Goal: Information Seeking & Learning: Learn about a topic

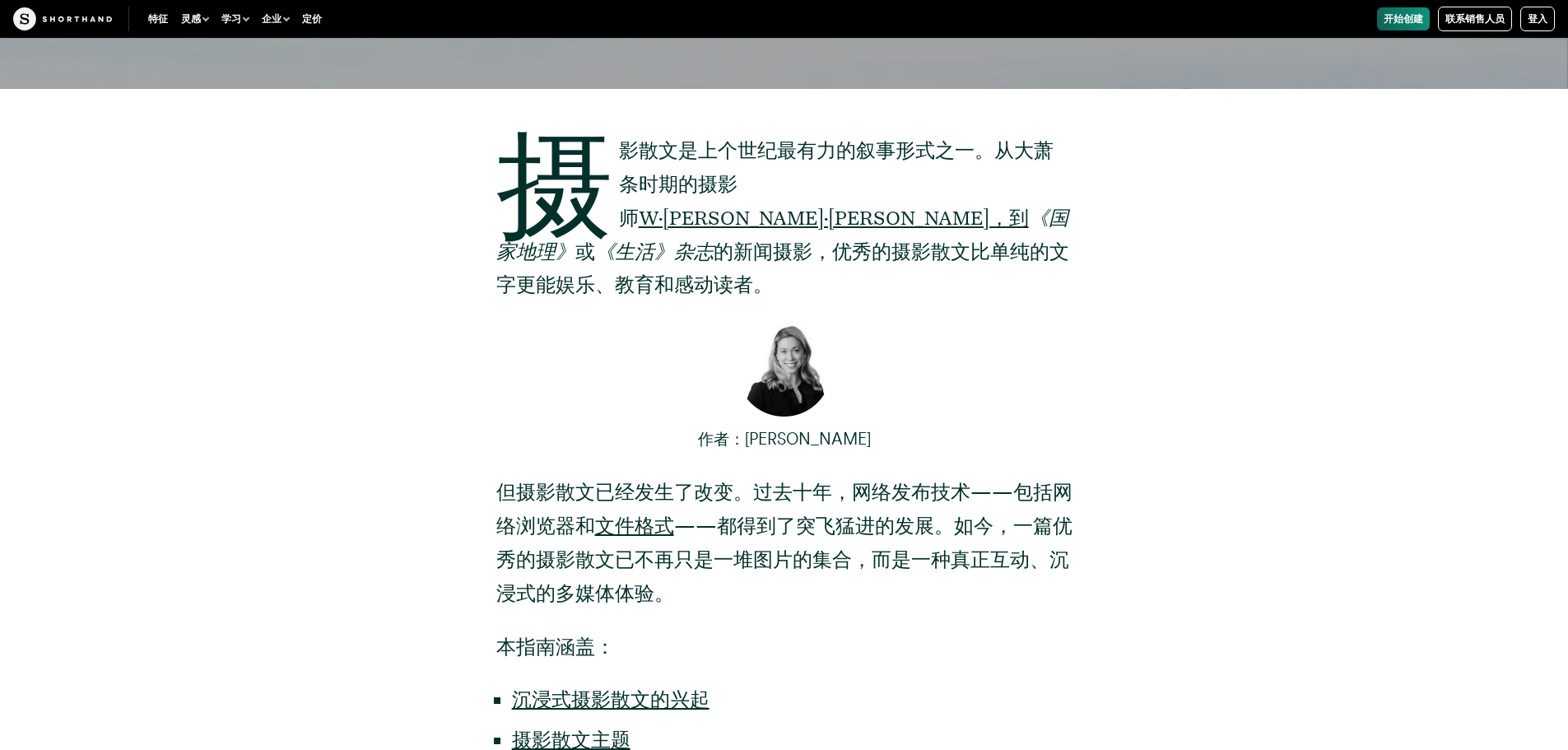
scroll to position [661, 0]
click at [922, 422] on p "作者：[PERSON_NAME]" at bounding box center [784, 439] width 576 height 35
click at [1328, 212] on div "摄影散文是上个世纪最有力的叙事形式之一。从大萧条时期的摄影师 W·[PERSON_NAME]·[PERSON_NAME]，到 《国家地理》 或 《生活》杂志 …" at bounding box center [784, 520] width 1284 height 861
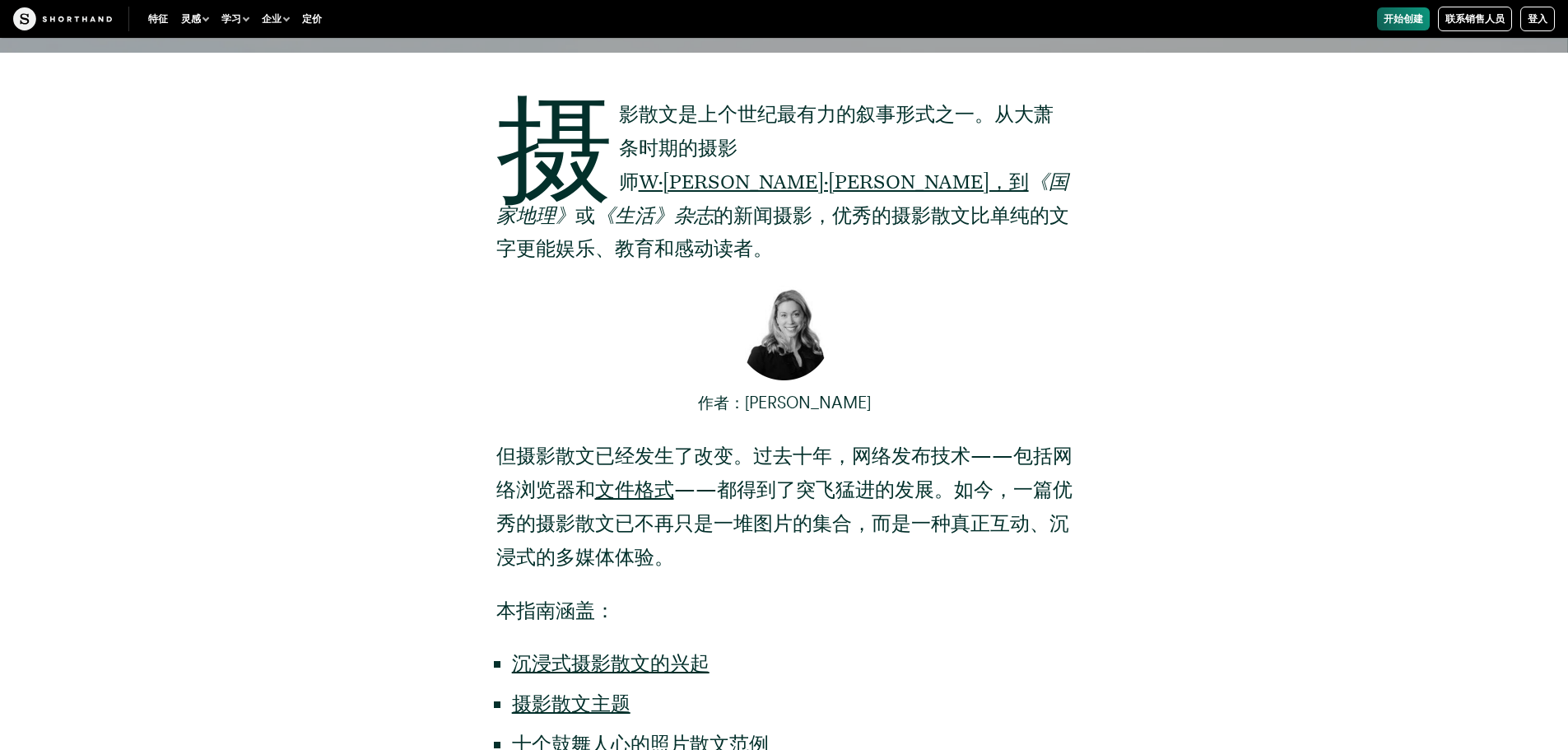
scroll to position [695, 0]
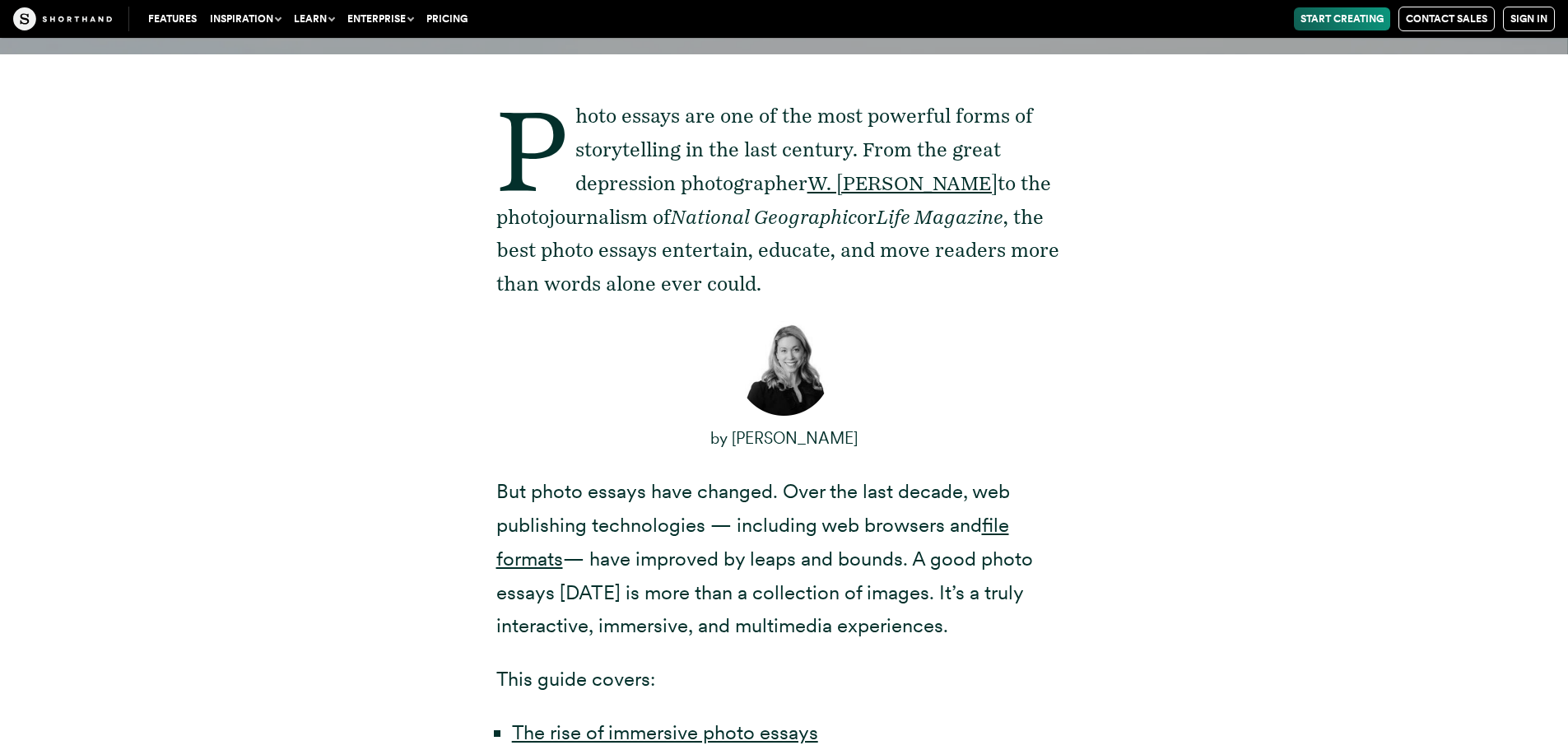
click at [1128, 239] on div "Photo essays are one of the most powerful forms of storytelling in the last cen…" at bounding box center [784, 519] width 1284 height 928
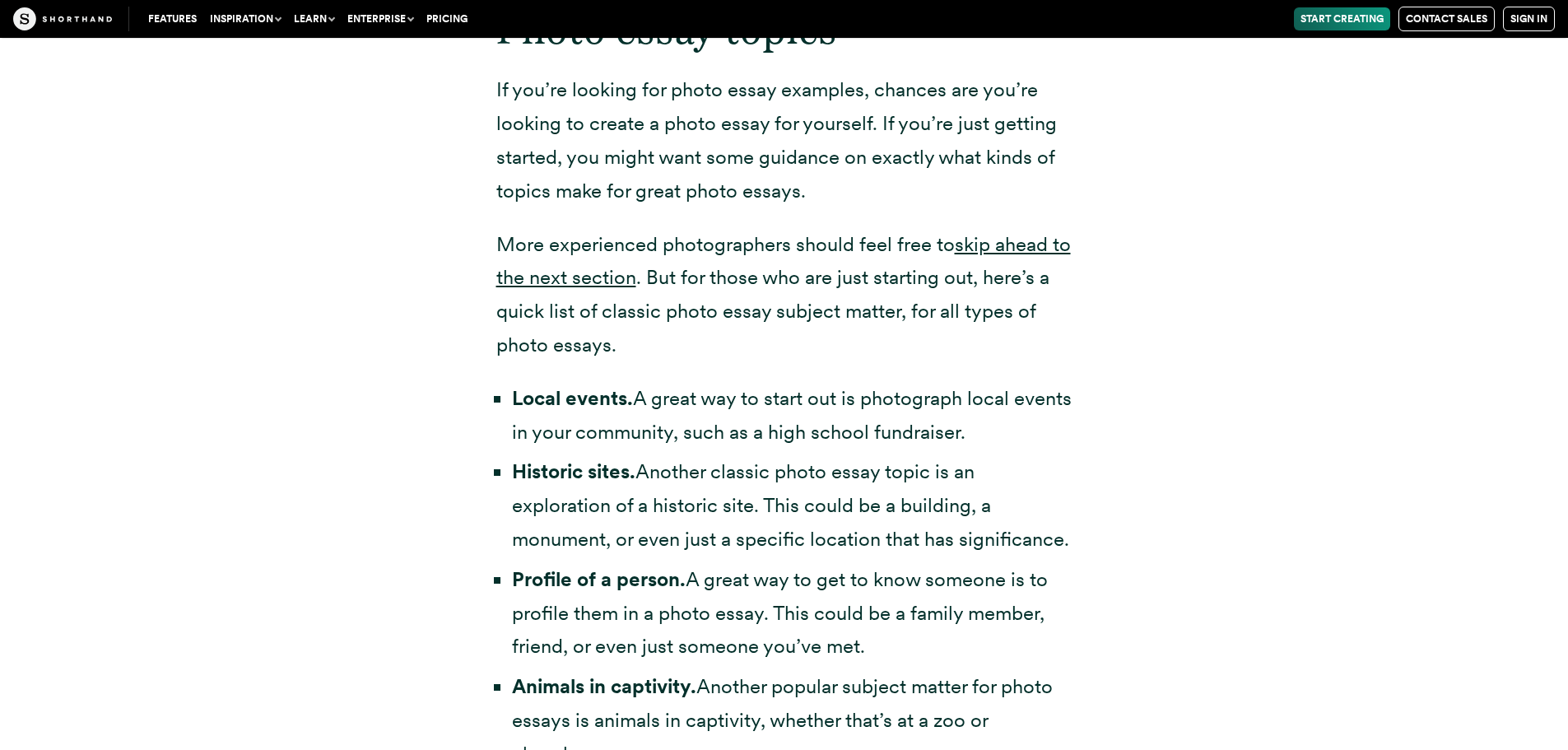
scroll to position [3333, 0]
drag, startPoint x: 1130, startPoint y: 252, endPoint x: 1133, endPoint y: 224, distance: 28.2
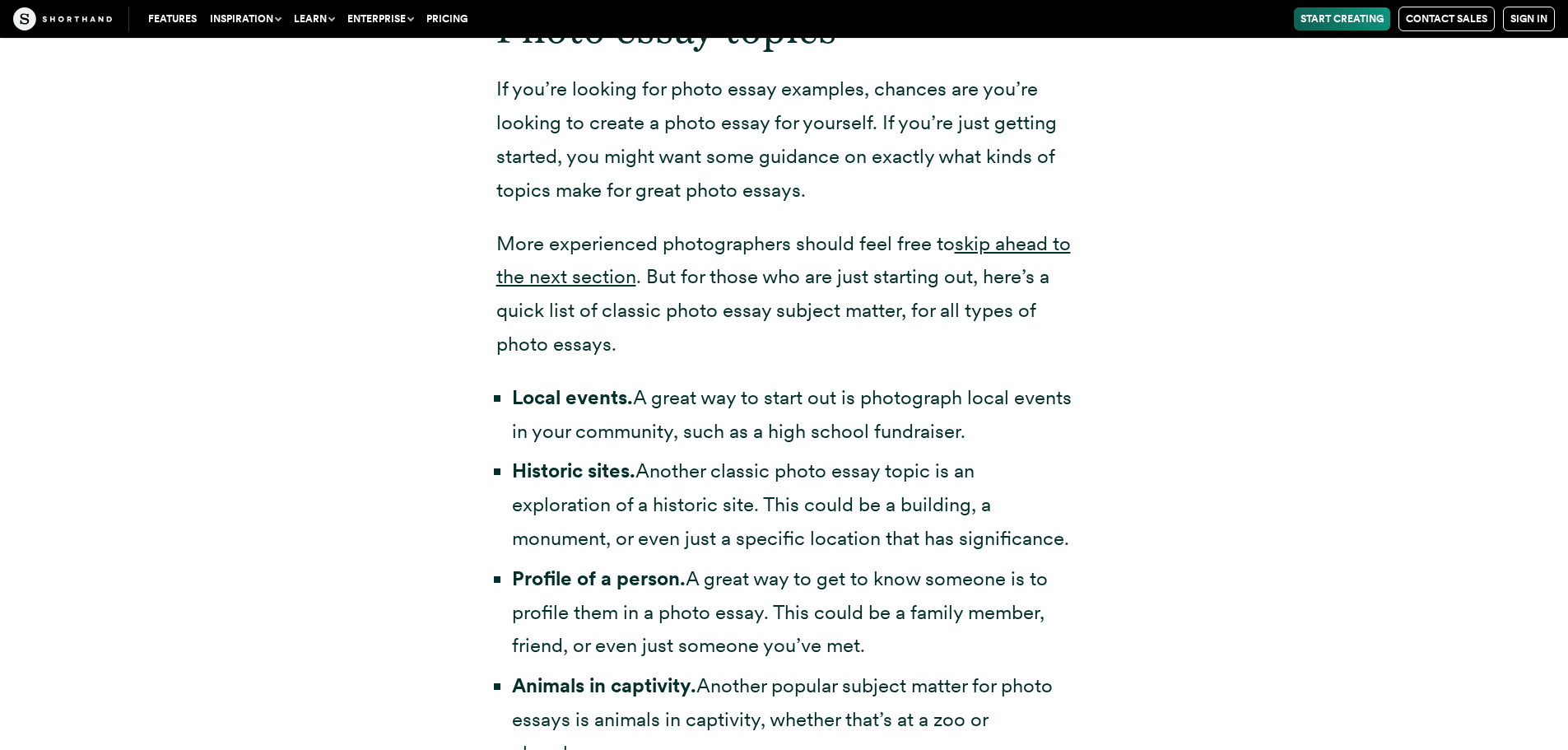
drag, startPoint x: 1126, startPoint y: 229, endPoint x: 1143, endPoint y: 230, distance: 17.0
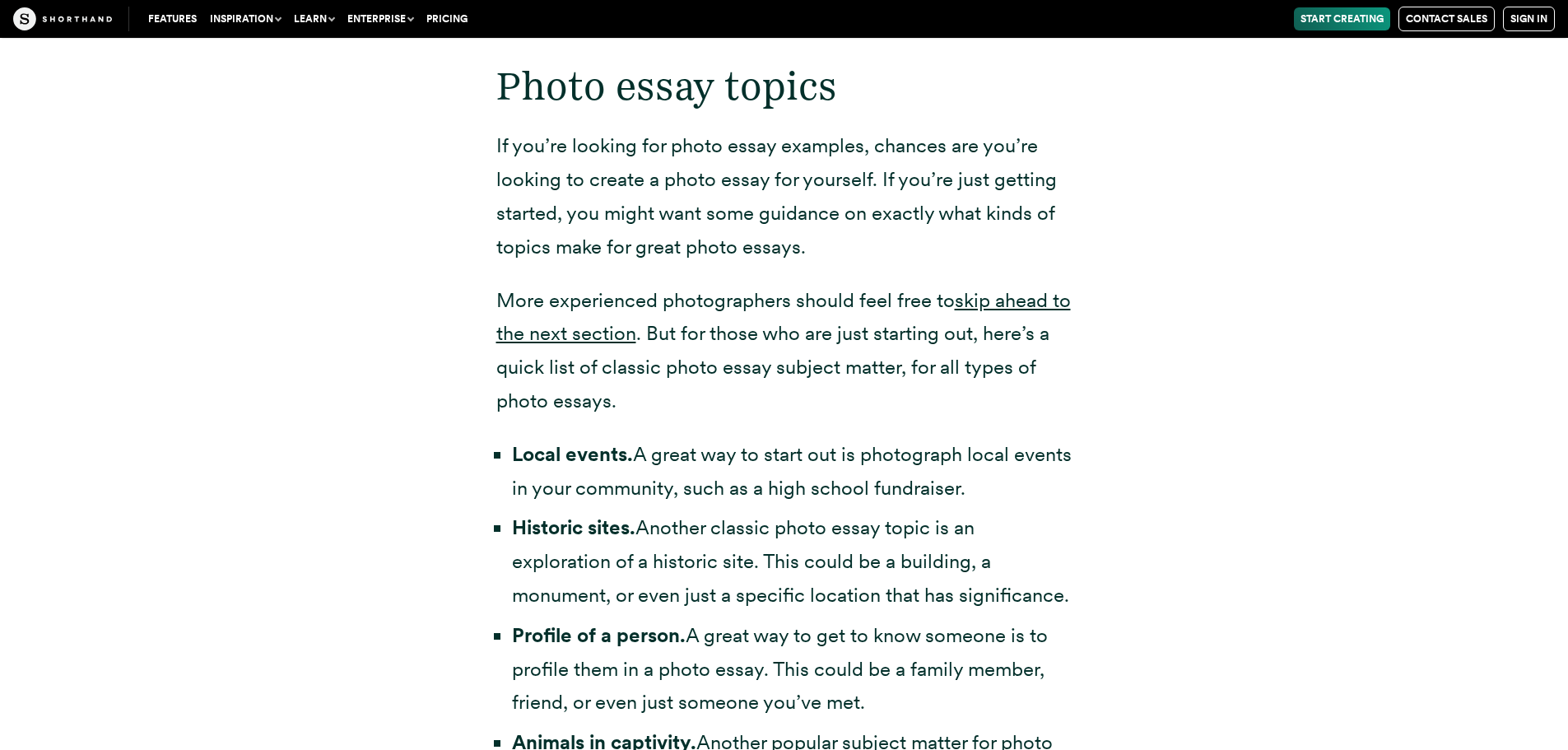
scroll to position [3271, 0]
